Goal: Information Seeking & Learning: Learn about a topic

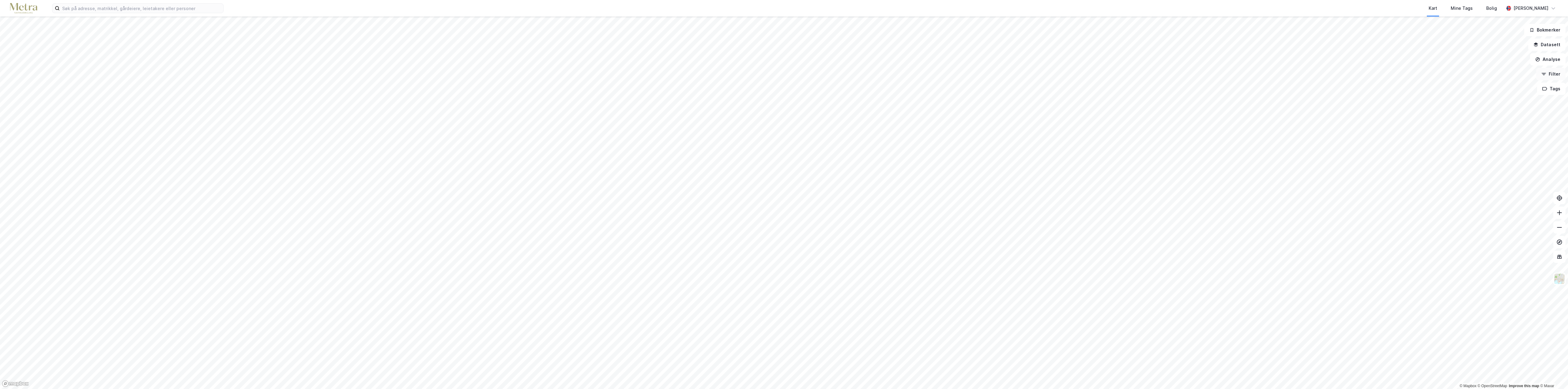
click at [1546, 77] on button "Filter" at bounding box center [1551, 74] width 29 height 12
click at [86, 46] on div "Leietakere" at bounding box center [82, 46] width 24 height 7
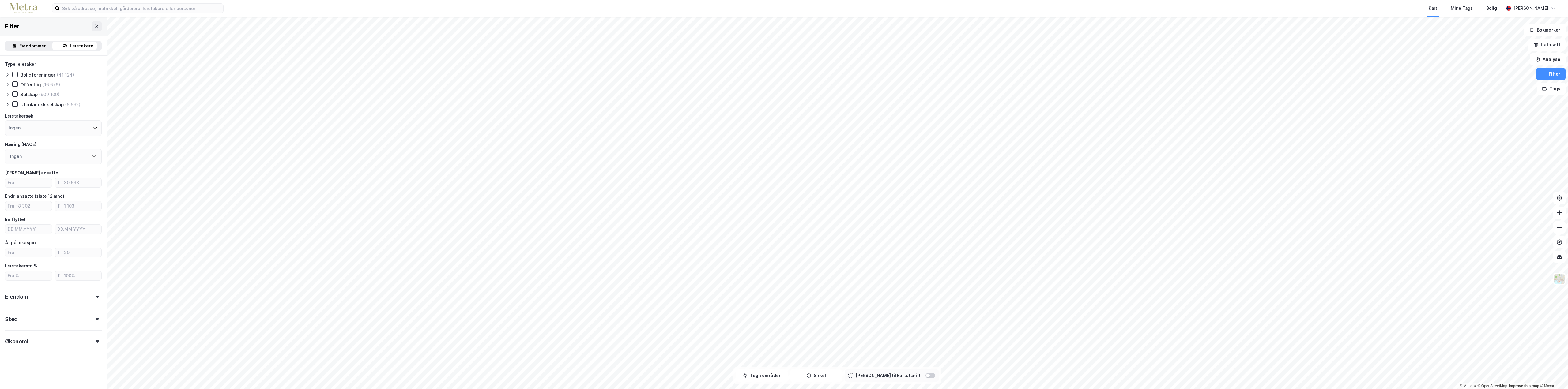
click at [34, 94] on div "Selskap" at bounding box center [29, 94] width 18 height 6
click at [7, 91] on div at bounding box center [9, 94] width 7 height 6
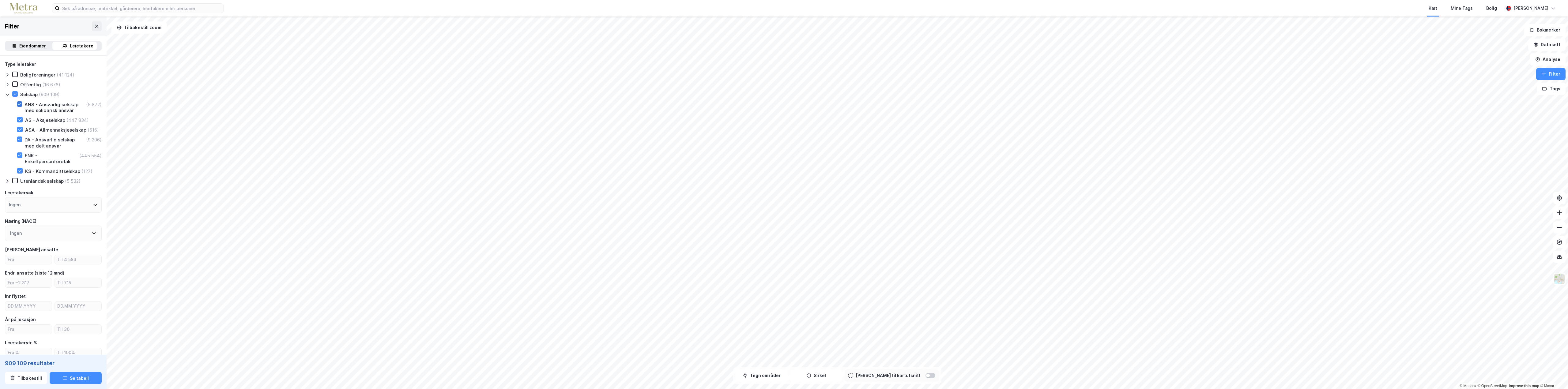
click at [20, 105] on icon at bounding box center [19, 104] width 4 height 4
click at [19, 131] on icon at bounding box center [19, 129] width 4 height 4
click at [21, 141] on icon at bounding box center [19, 139] width 4 height 4
click at [20, 156] on icon at bounding box center [20, 155] width 4 height 2
click at [20, 173] on icon at bounding box center [19, 170] width 4 height 4
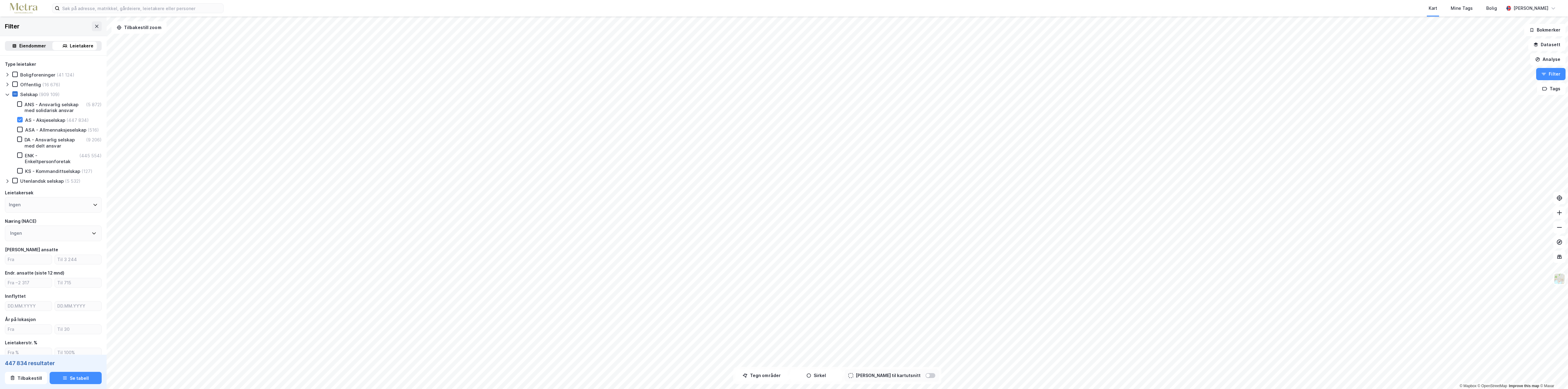
click at [14, 94] on icon at bounding box center [15, 94] width 4 height 4
click at [26, 264] on input "number" at bounding box center [29, 259] width 46 height 9
type input "10"
click at [15, 328] on input "number" at bounding box center [29, 323] width 46 height 9
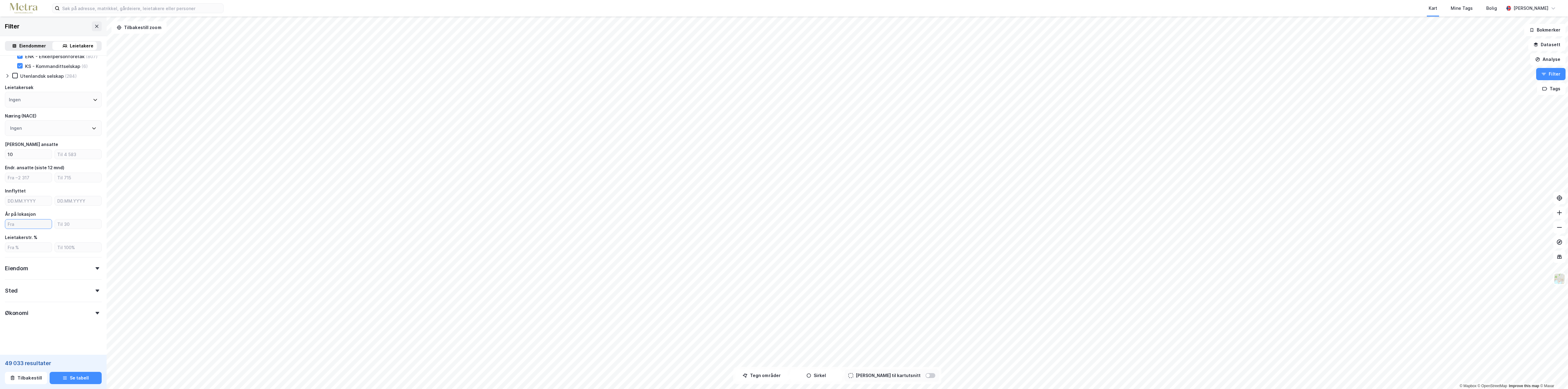
scroll to position [105, 0]
click at [96, 270] on div at bounding box center [97, 268] width 9 height 2
click at [5, 310] on icon at bounding box center [7, 308] width 5 height 5
click at [27, 250] on div "Kontor" at bounding box center [32, 247] width 15 height 6
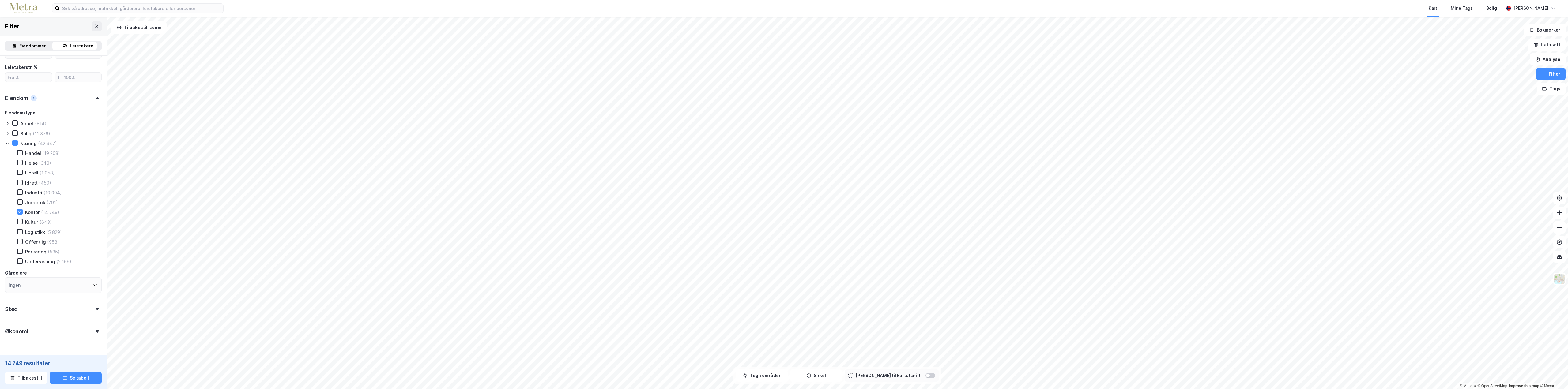
scroll to position [288, 0]
click at [93, 267] on icon at bounding box center [95, 267] width 5 height 5
click at [93, 292] on div at bounding box center [97, 291] width 9 height 2
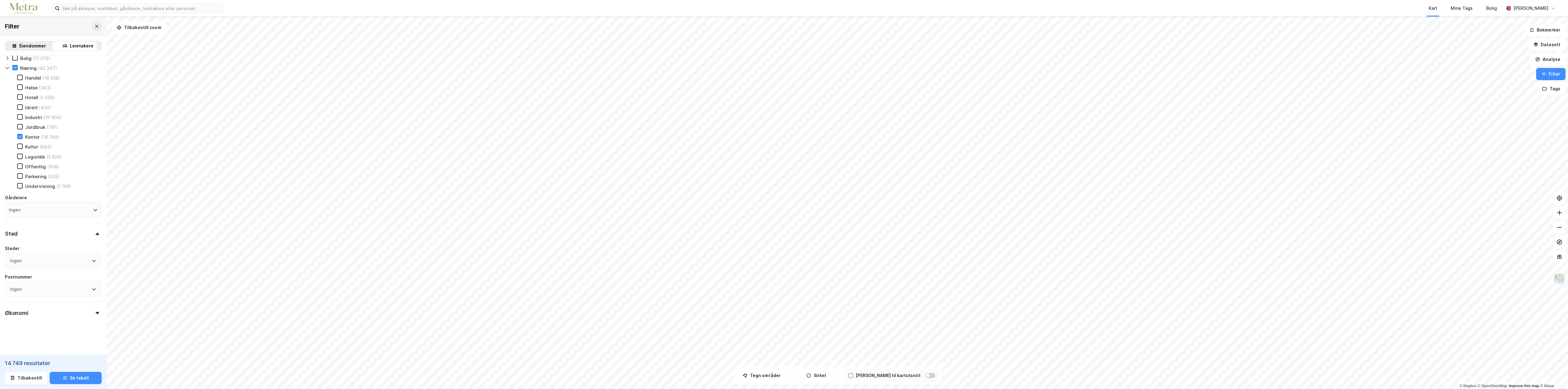
click at [86, 261] on div "Ingen" at bounding box center [53, 261] width 97 height 16
click at [89, 257] on div "Ingen" at bounding box center [53, 261] width 97 height 16
click at [11, 293] on icon at bounding box center [12, 292] width 4 height 4
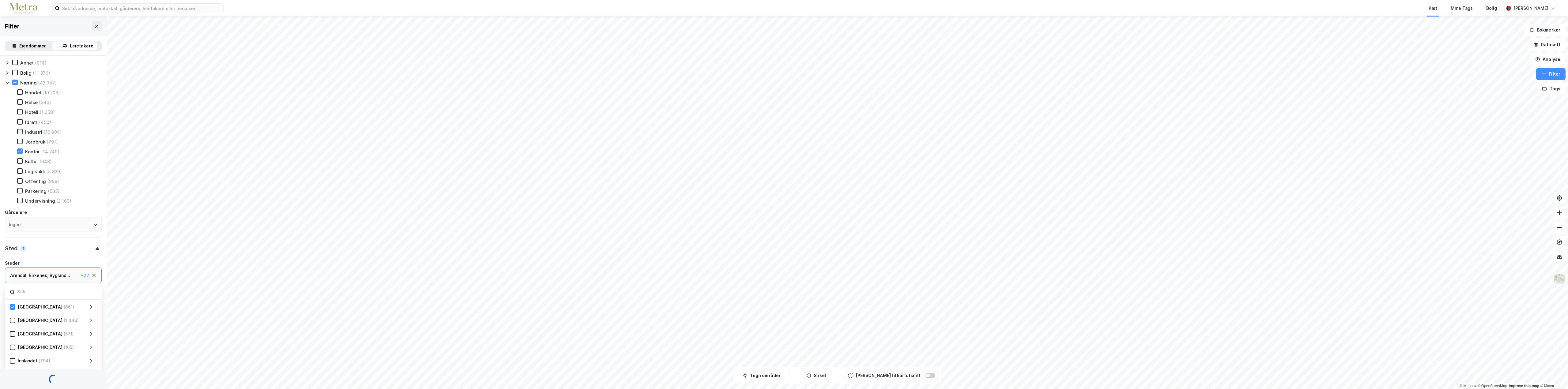
scroll to position [345, 0]
click at [13, 306] on icon at bounding box center [12, 306] width 4 height 4
click at [13, 320] on icon at bounding box center [12, 319] width 4 height 4
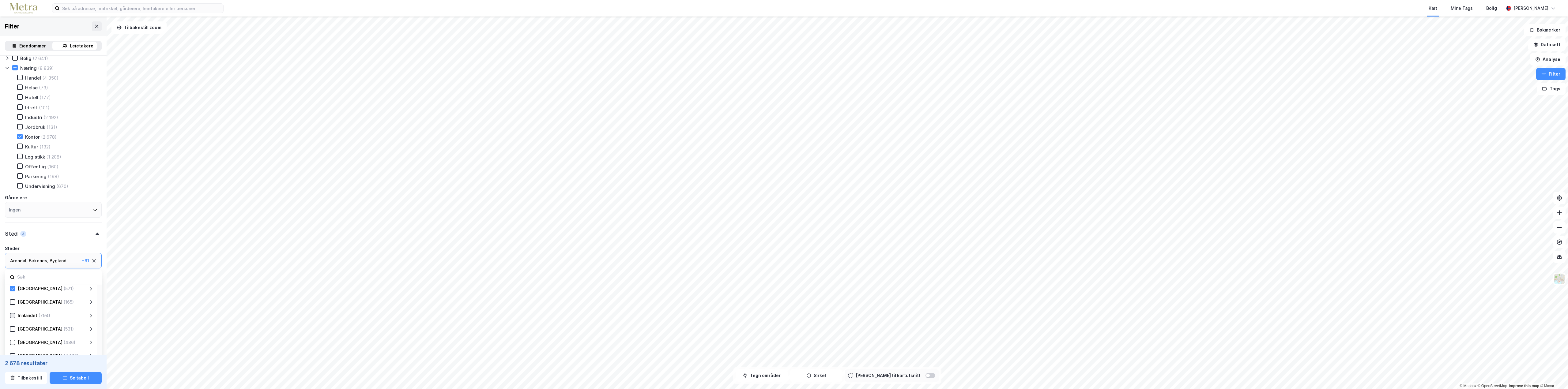
click at [13, 317] on icon at bounding box center [13, 316] width 4 height 2
click at [13, 297] on icon at bounding box center [12, 295] width 4 height 4
click at [16, 335] on div "Vestfold (543)" at bounding box center [52, 334] width 73 height 7
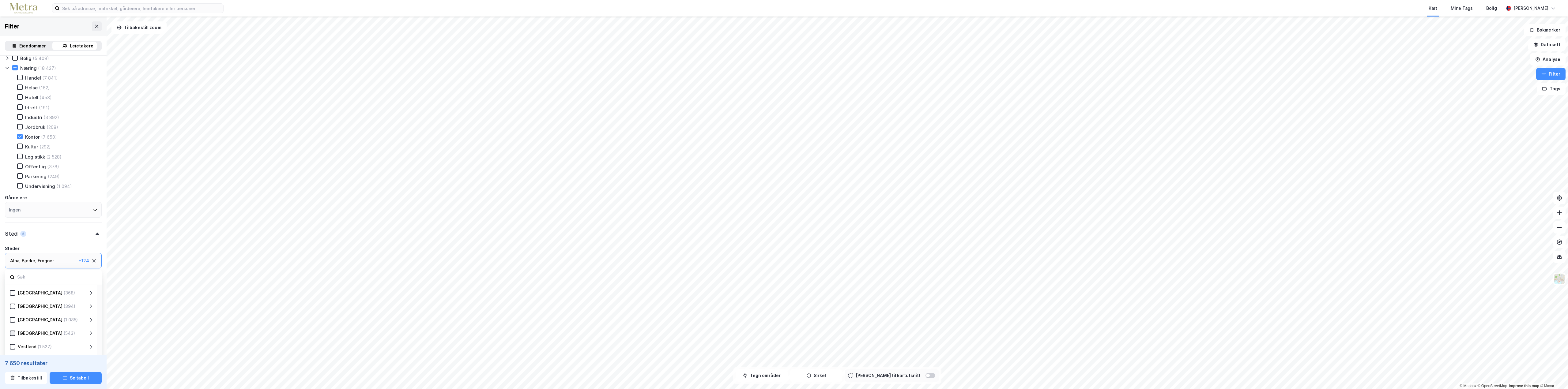
click at [12, 334] on icon at bounding box center [12, 333] width 4 height 4
click at [10, 292] on div at bounding box center [12, 293] width 5 height 5
click at [72, 261] on div "Alna , Bjerke , Frogner ... Gamle Oslo , Grorud , Grünerløkka , Marka , Nordre …" at bounding box center [53, 261] width 97 height 16
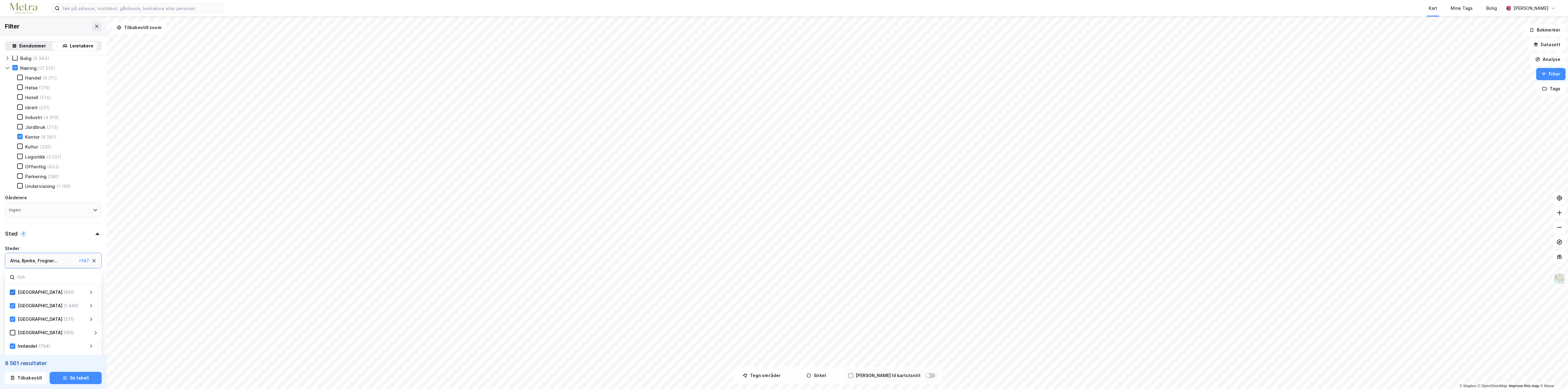
click at [13, 292] on icon at bounding box center [12, 292] width 4 height 4
click at [13, 319] on icon at bounding box center [13, 320] width 4 height 2
click at [13, 348] on icon at bounding box center [12, 346] width 4 height 4
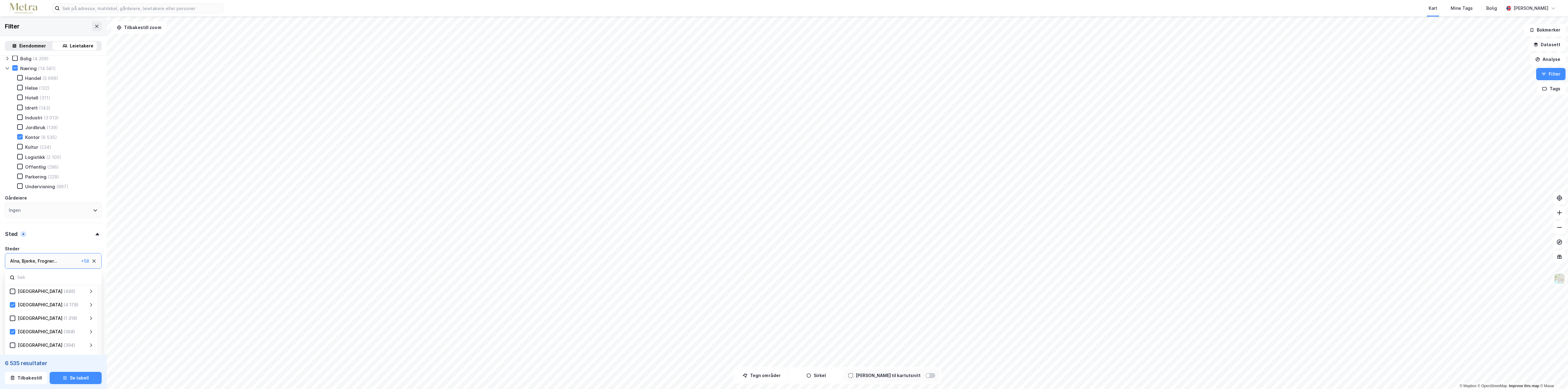
scroll to position [92, 0]
click at [12, 324] on icon at bounding box center [12, 322] width 4 height 4
click at [12, 337] on div at bounding box center [12, 334] width 5 height 5
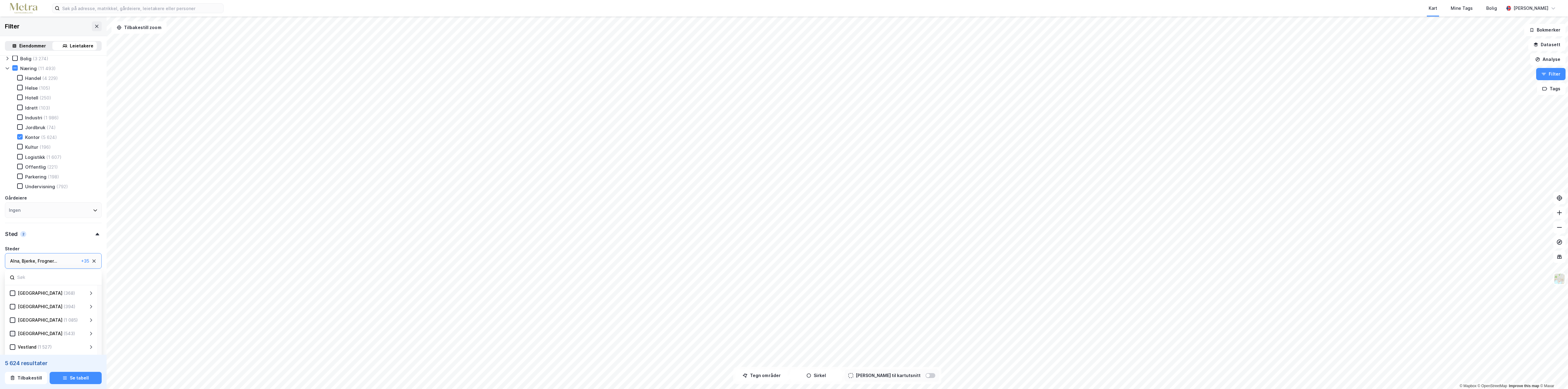
click at [13, 334] on icon at bounding box center [12, 334] width 4 height 4
click at [822, 373] on button "Sirkel" at bounding box center [816, 376] width 52 height 12
click at [817, 374] on button "Tegner i kart" at bounding box center [816, 376] width 52 height 12
click at [825, 375] on button "Sirkel" at bounding box center [816, 376] width 52 height 12
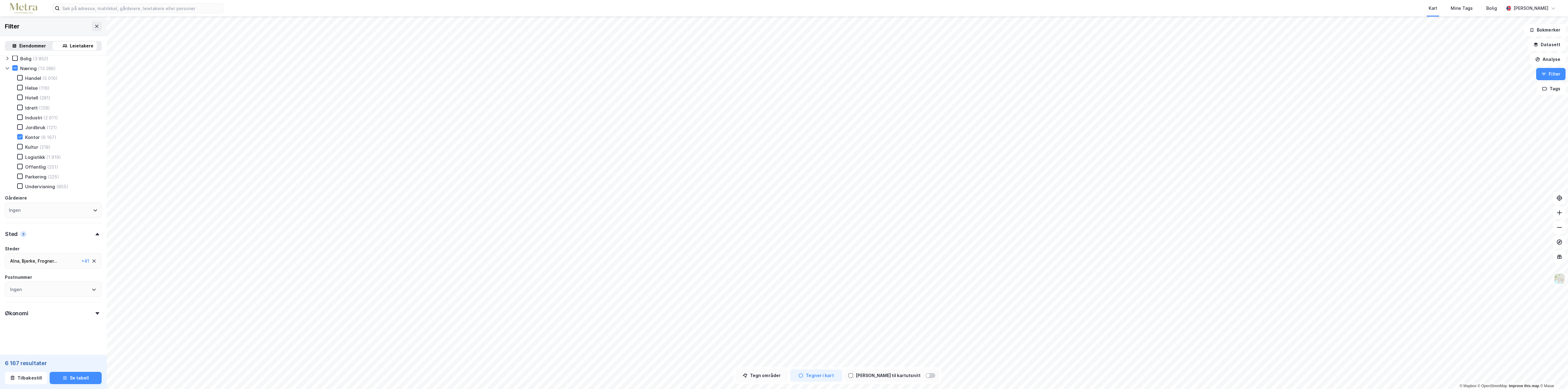
click at [761, 375] on button "Tegn områder" at bounding box center [762, 376] width 52 height 12
click at [827, 374] on button "Sirkel" at bounding box center [816, 376] width 52 height 12
click at [40, 258] on div "Frogner ..." at bounding box center [47, 261] width 19 height 7
type input "østfold"
click at [12, 293] on icon at bounding box center [12, 292] width 4 height 4
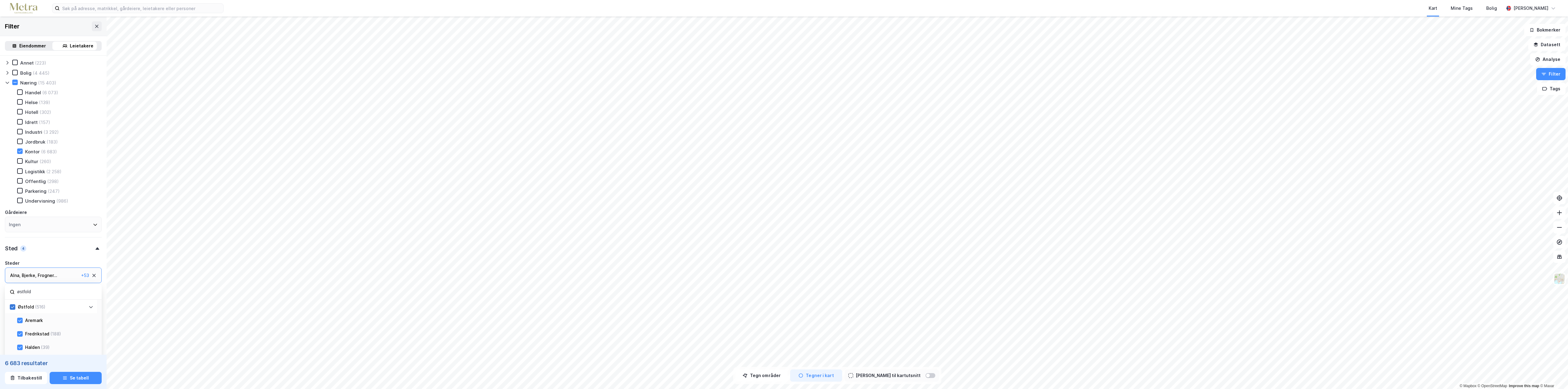
scroll to position [345, 0]
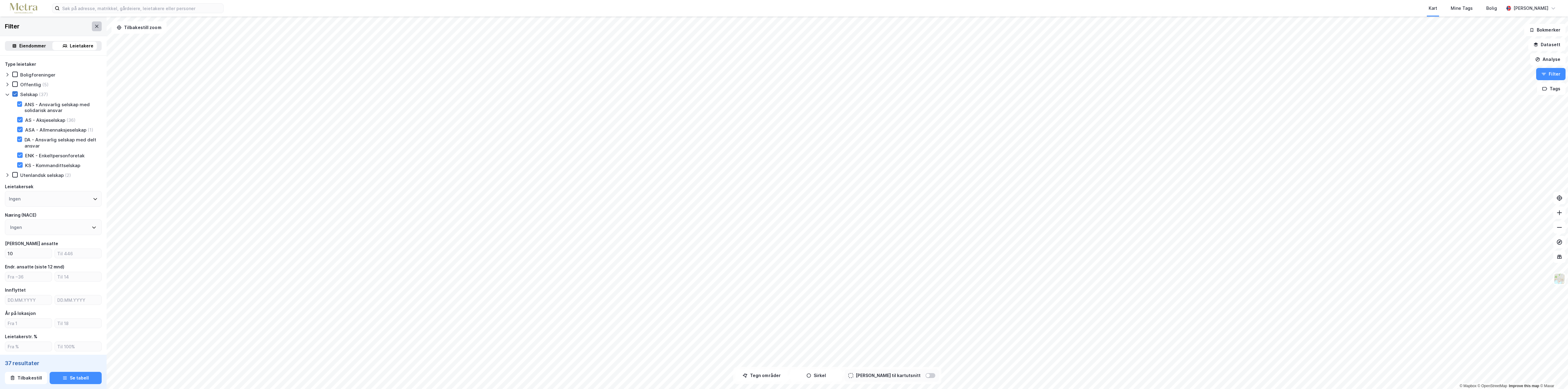
click at [92, 29] on button at bounding box center [97, 26] width 10 height 10
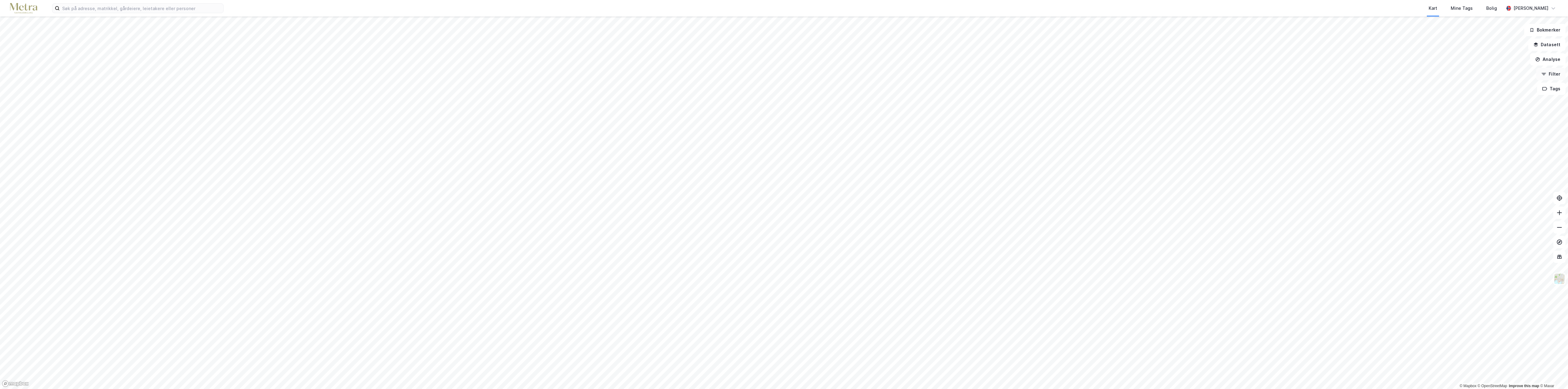
click at [1551, 76] on button "Filter" at bounding box center [1551, 74] width 29 height 12
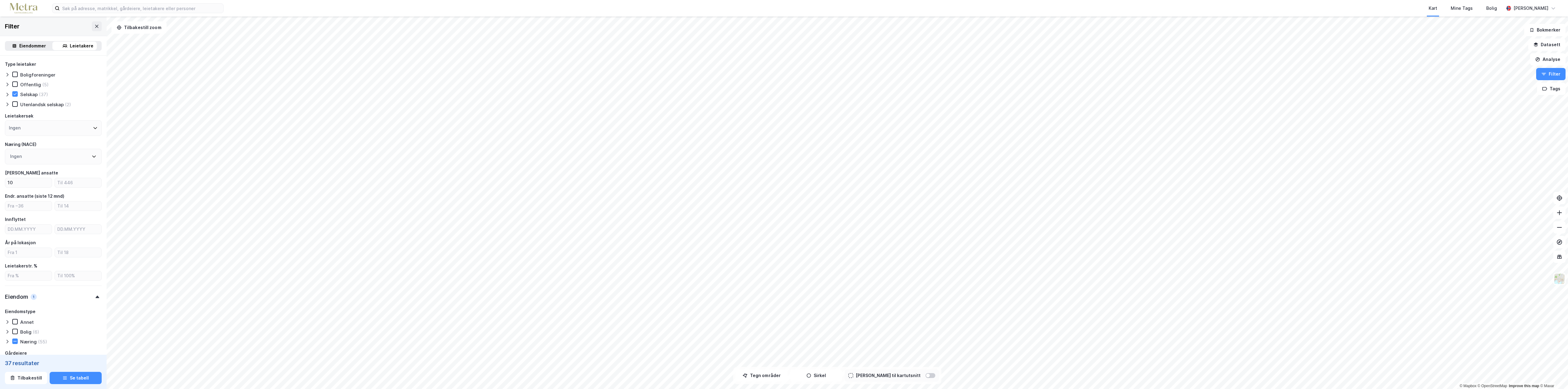
click at [73, 46] on div "Leietakere" at bounding box center [82, 46] width 24 height 7
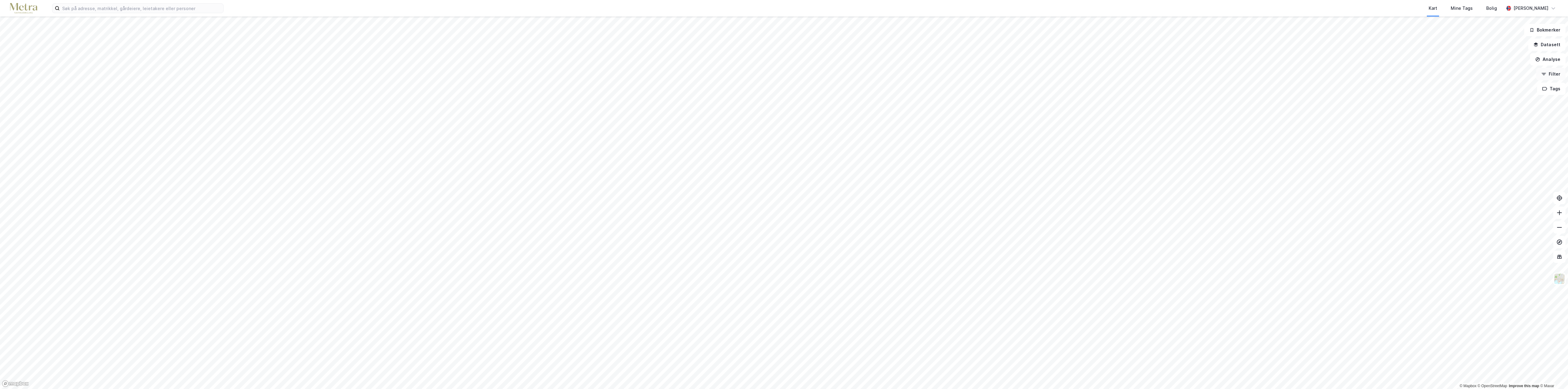
click at [1546, 75] on icon "button" at bounding box center [1544, 74] width 5 height 5
click at [8, 93] on icon at bounding box center [7, 94] width 5 height 5
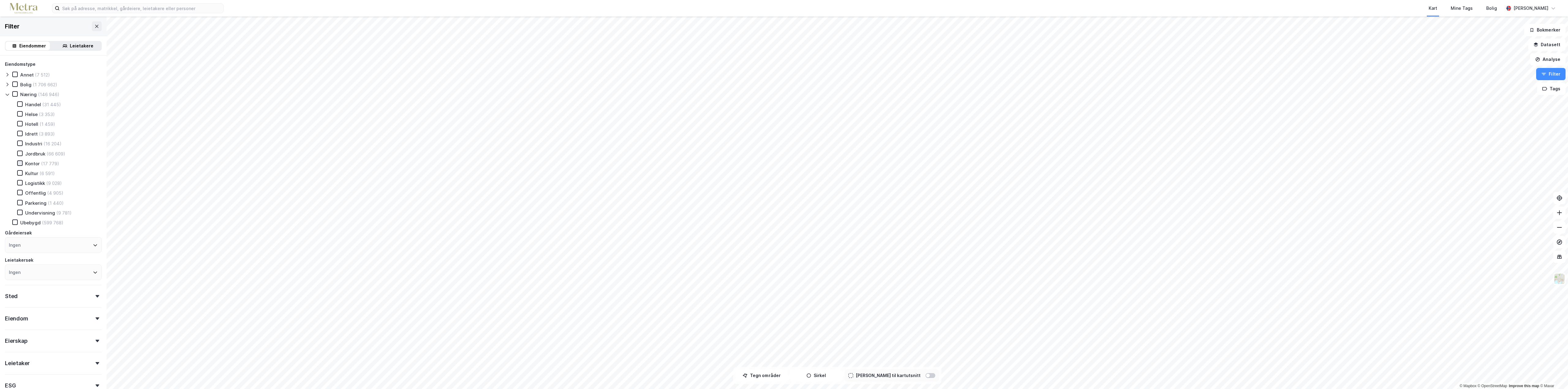
click at [20, 162] on icon at bounding box center [19, 163] width 4 height 4
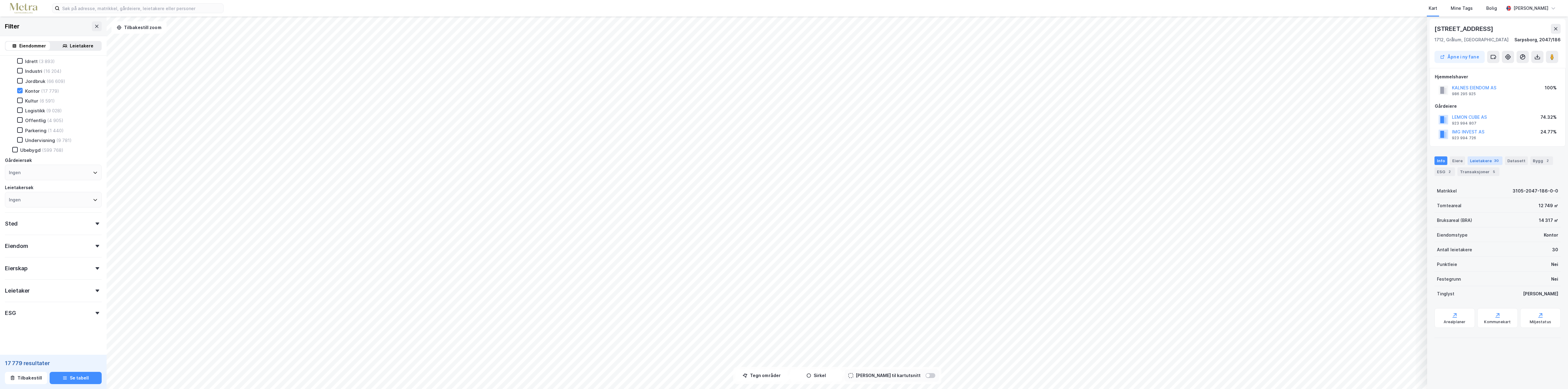
click at [1472, 158] on div "Leietakere 30" at bounding box center [1485, 161] width 35 height 9
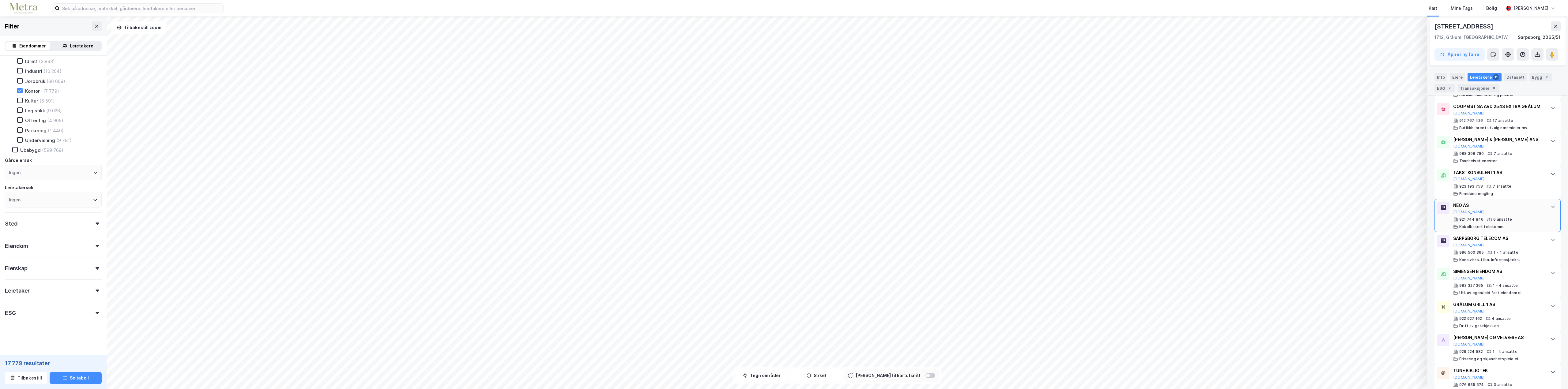
scroll to position [298, 0]
click at [94, 5] on input at bounding box center [141, 8] width 164 height 9
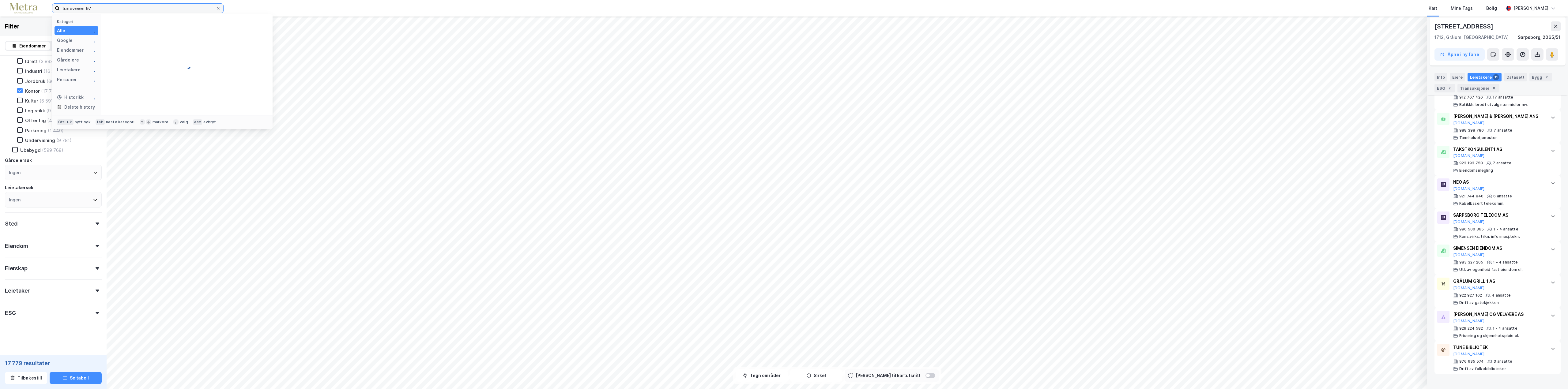
type input "tuneveien 97"
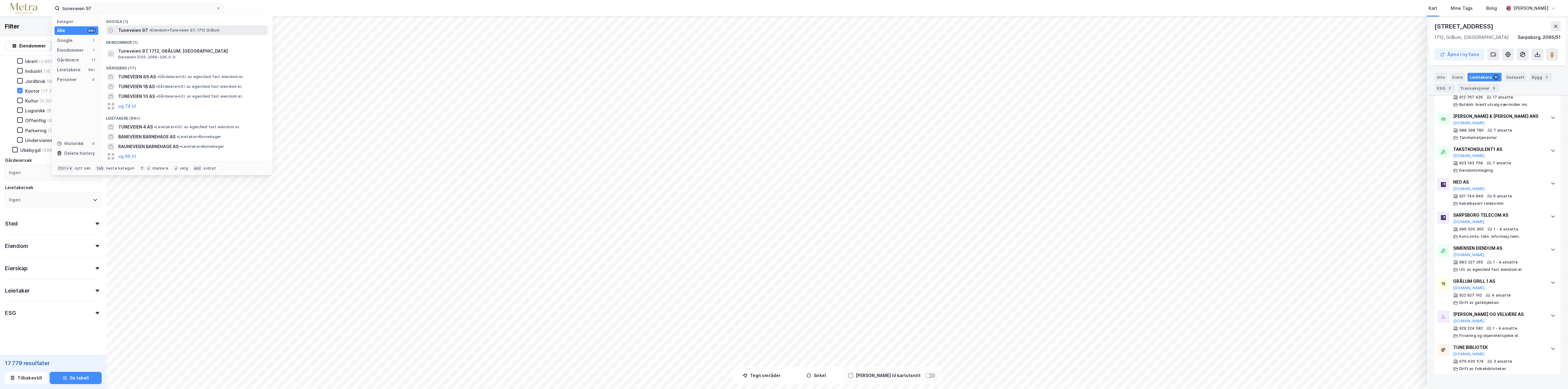
click at [162, 27] on div "Tuneveien 97 • Eiendom • Tuneveien 97, 1712 Grålum" at bounding box center [192, 30] width 149 height 7
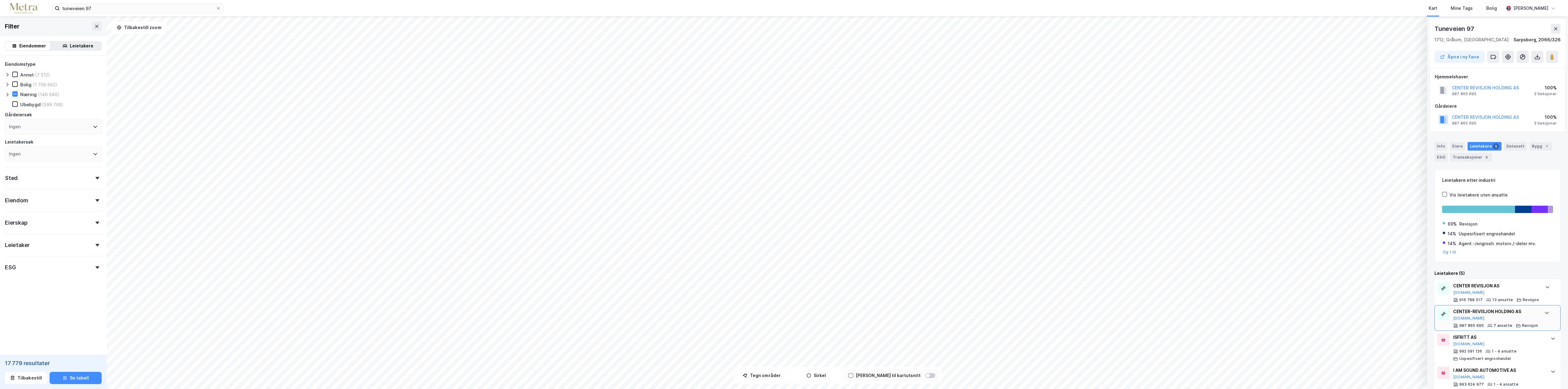
click at [1491, 312] on div "CENTER-REVISJON HOLDING AS" at bounding box center [1496, 312] width 85 height 7
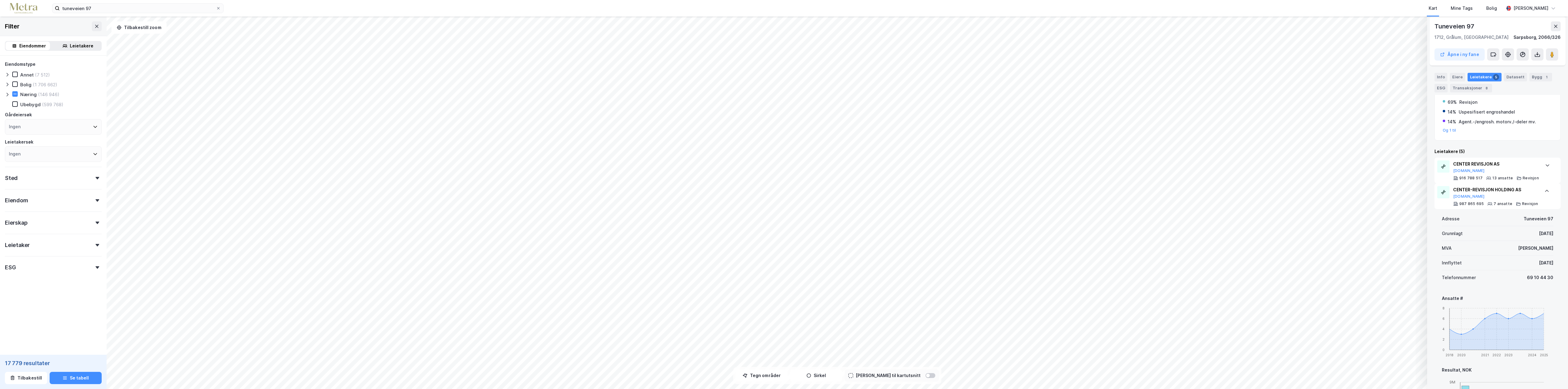
scroll to position [122, 0]
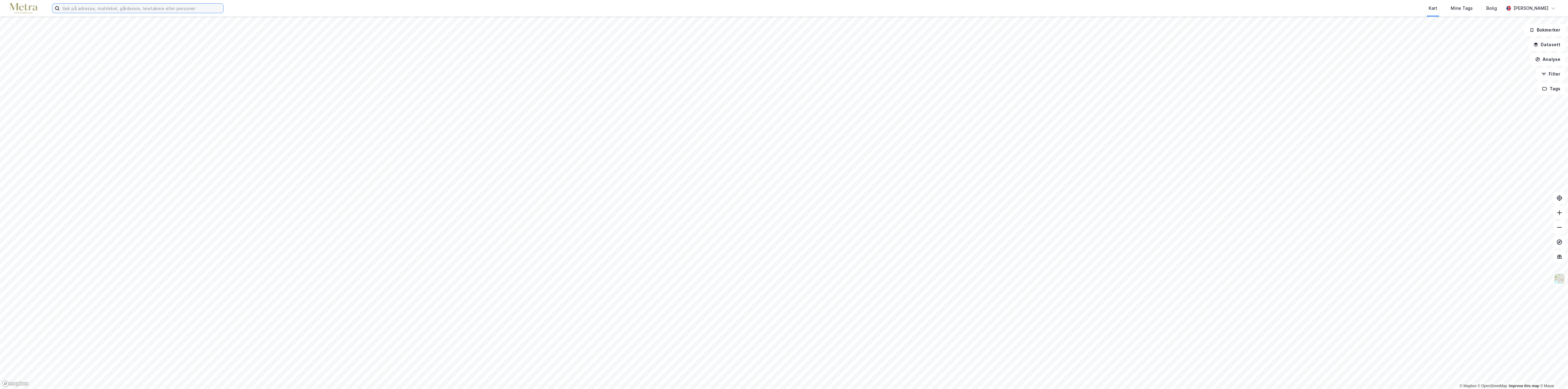
click at [82, 9] on input at bounding box center [141, 8] width 164 height 9
type input "tuneveien 97"
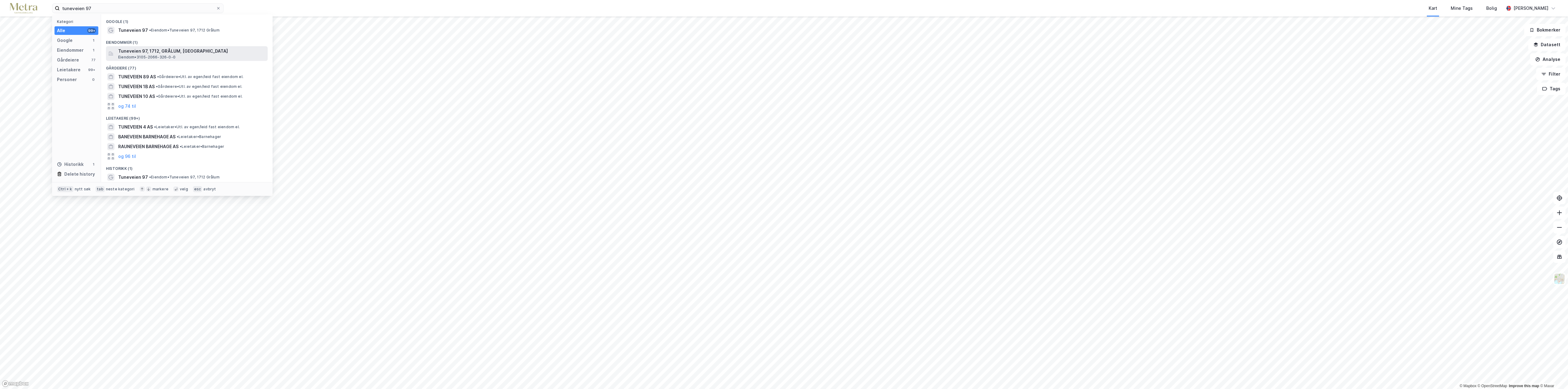
click at [155, 52] on span "Tuneveien 97, 1712, GRÅLUM, SARPSBORG" at bounding box center [192, 51] width 147 height 7
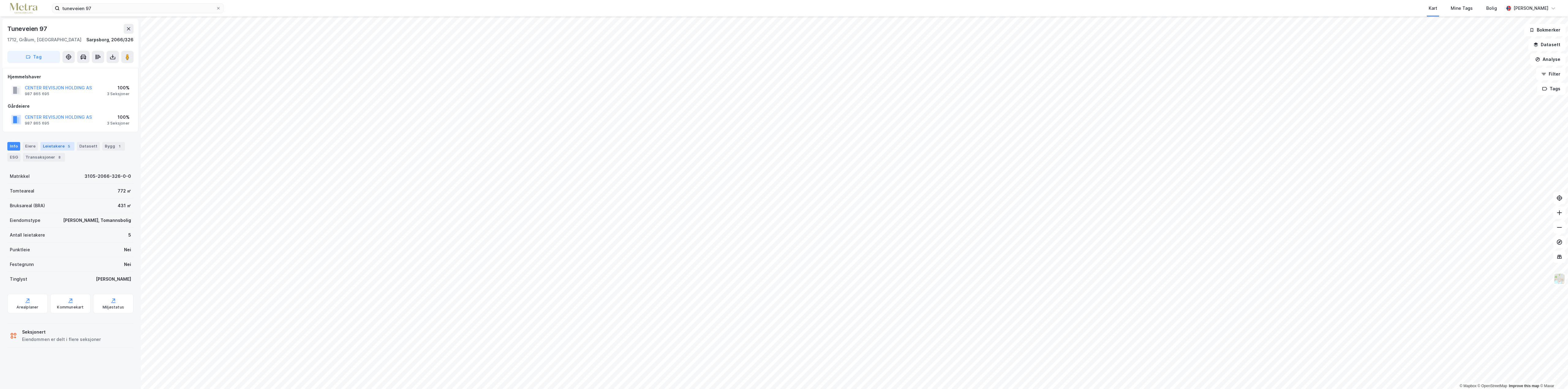
click at [54, 144] on div "Leietakere 5" at bounding box center [57, 146] width 34 height 9
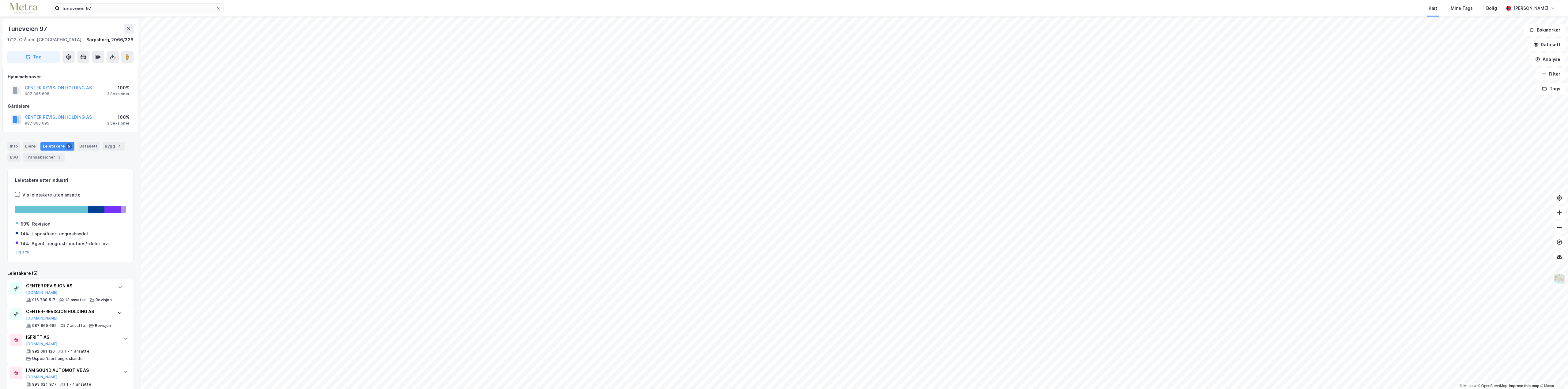
click at [794, 389] on html "tuneveien 97 Kart Mine Tags Bolig [PERSON_NAME] © Mapbox © OpenStreetMap Improv…" at bounding box center [784, 194] width 1568 height 389
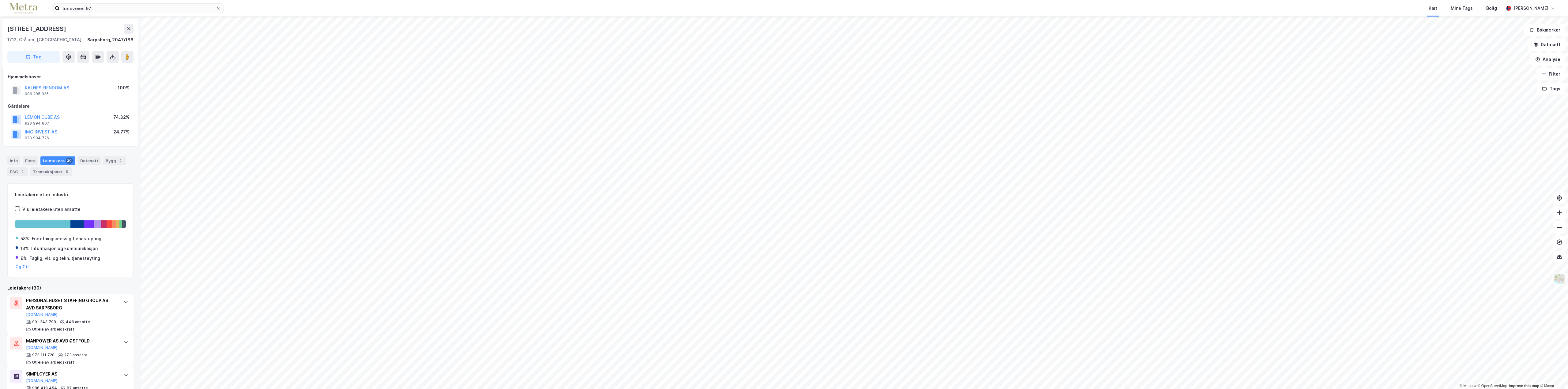
click at [51, 162] on div "Leietakere 30" at bounding box center [57, 161] width 35 height 9
click at [24, 266] on button "Og 7 til" at bounding box center [23, 267] width 14 height 5
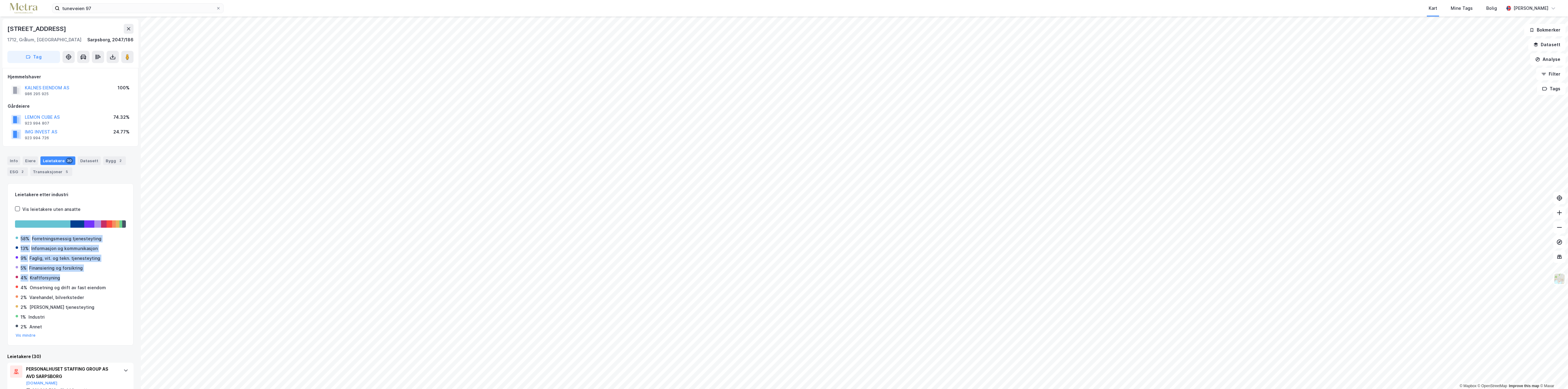
drag, startPoint x: 18, startPoint y: 238, endPoint x: 97, endPoint y: 282, distance: 90.4
click at [97, 282] on div "58% Forretningsmessig tjenesteyting 13% Informasjon og kommunikasjon 9% Faglig,…" at bounding box center [71, 284] width 111 height 108
copy div "58% Forretningsmessig tjenesteyting 13% Informasjon og kommunikasjon 9% Faglig,…"
